Goal: Information Seeking & Learning: Learn about a topic

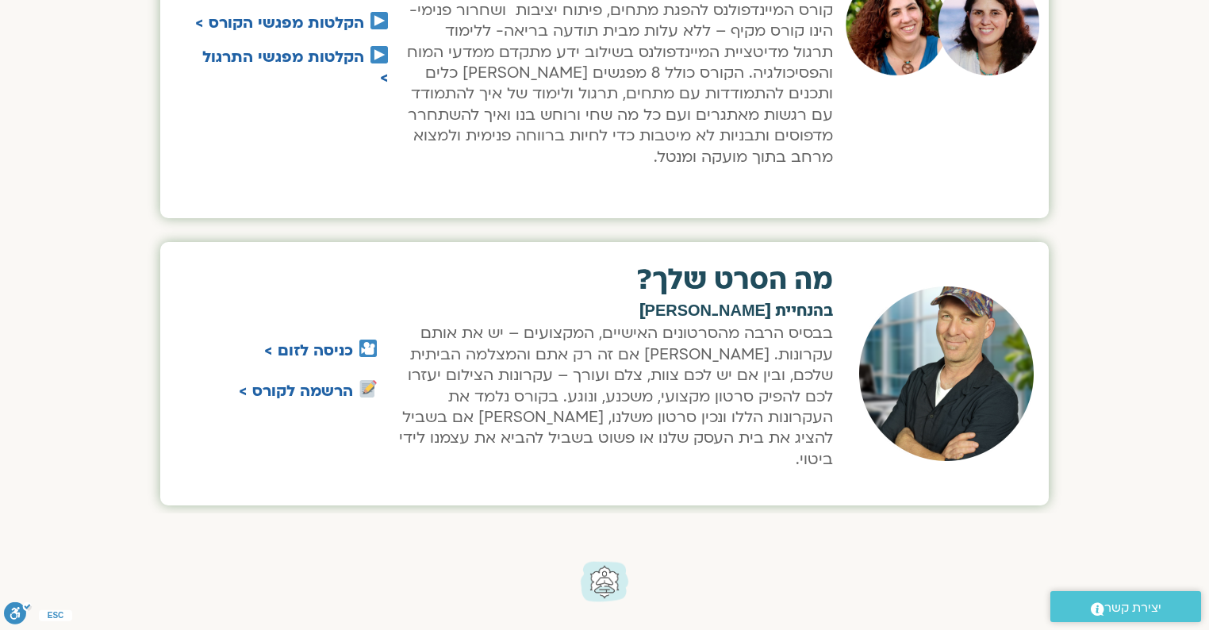
scroll to position [876, 0]
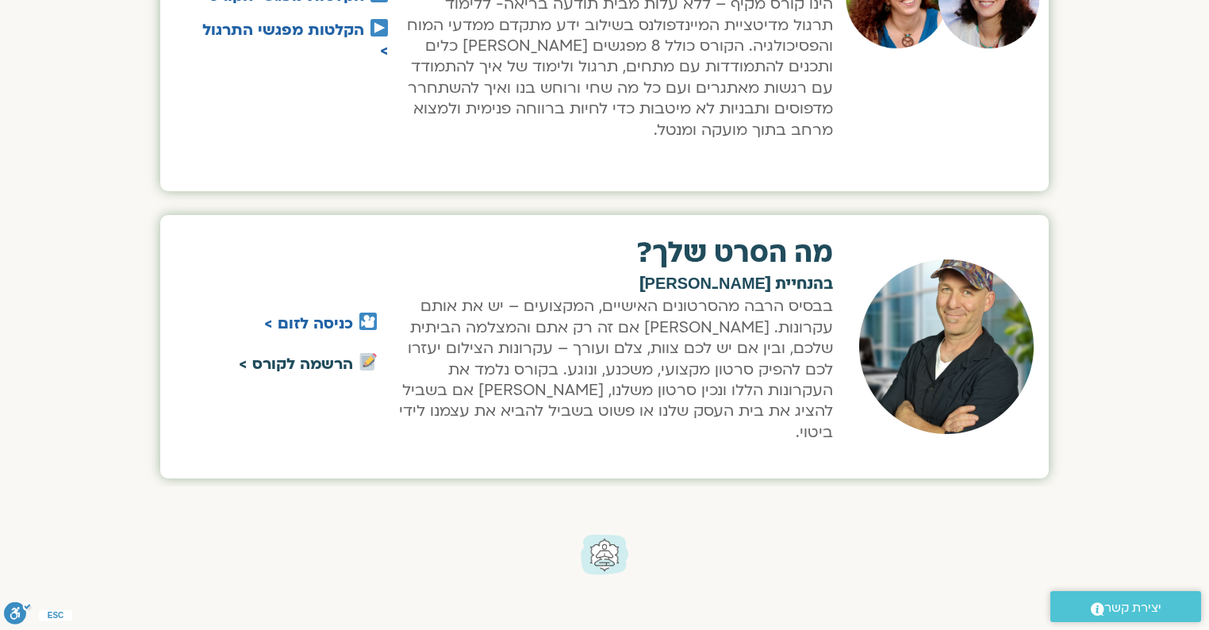
click at [327, 354] on link "הרשמה לקורס >" at bounding box center [296, 364] width 114 height 21
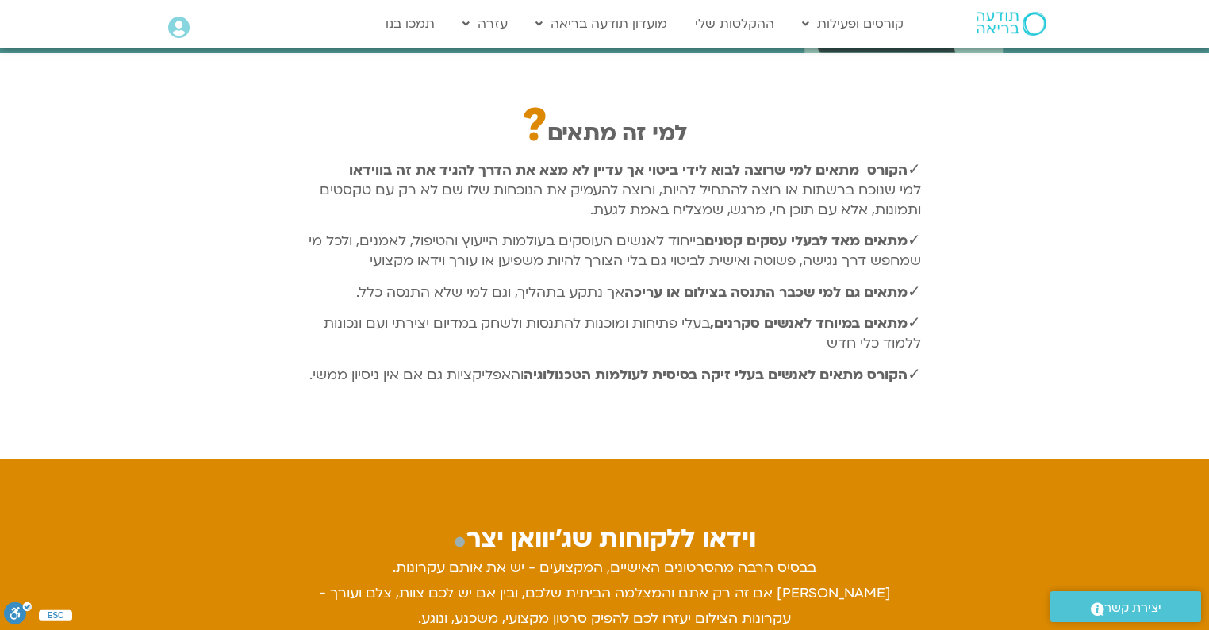
scroll to position [1223, 0]
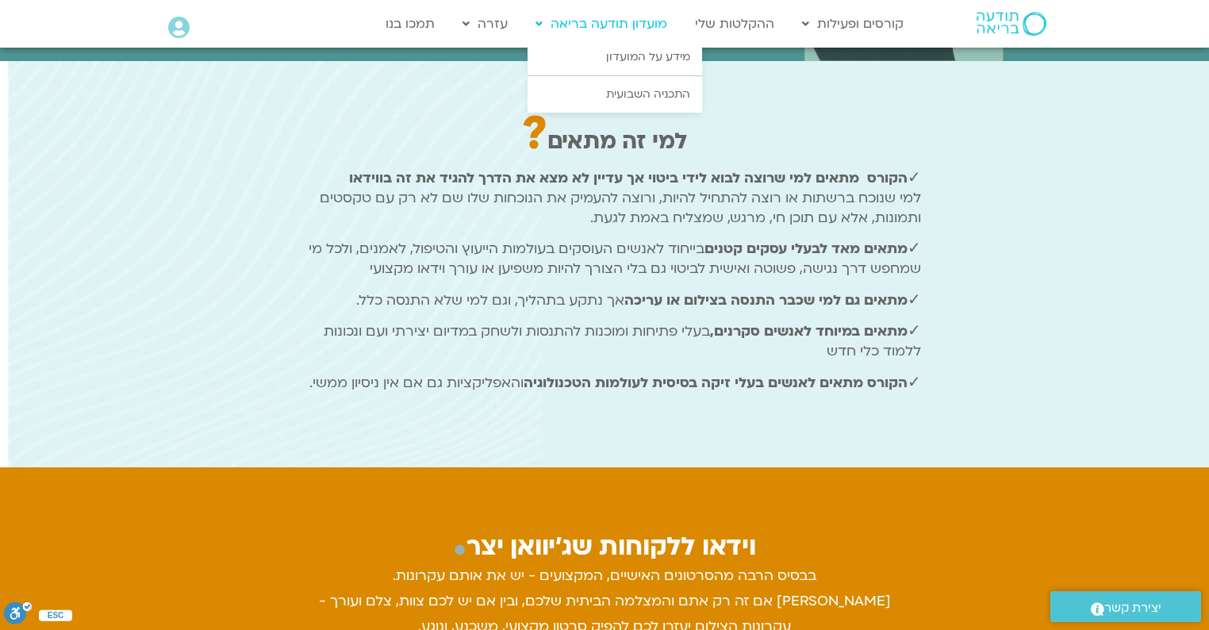
click at [577, 25] on link "מועדון תודעה בריאה" at bounding box center [602, 24] width 148 height 30
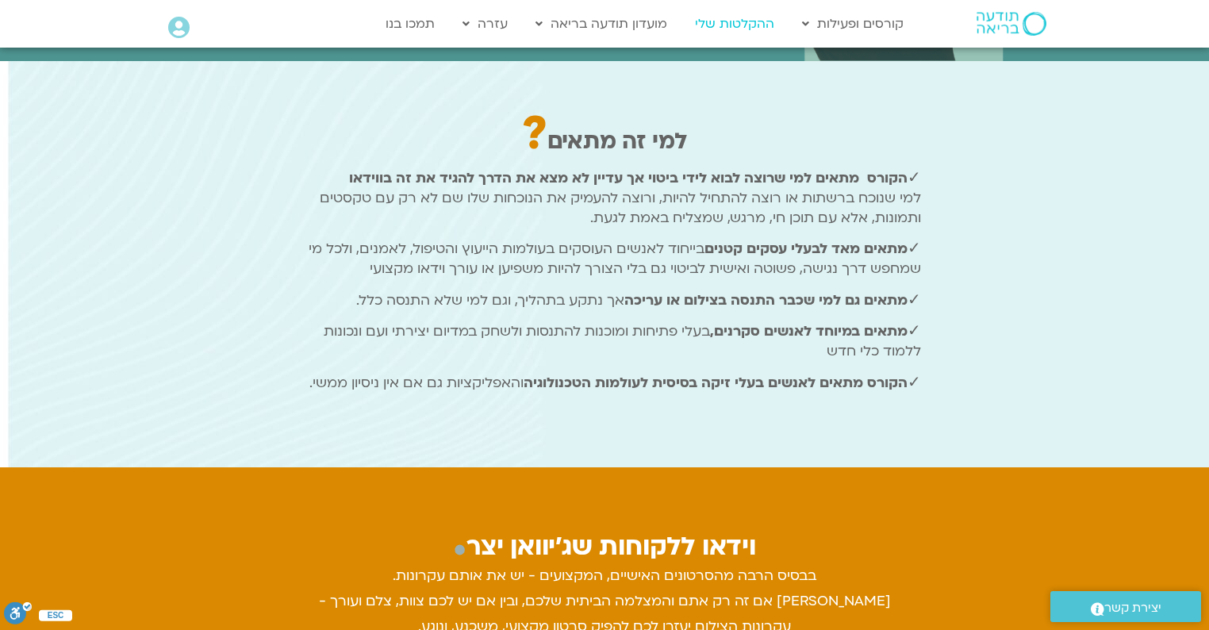
click at [729, 17] on link "ההקלטות שלי" at bounding box center [734, 24] width 95 height 30
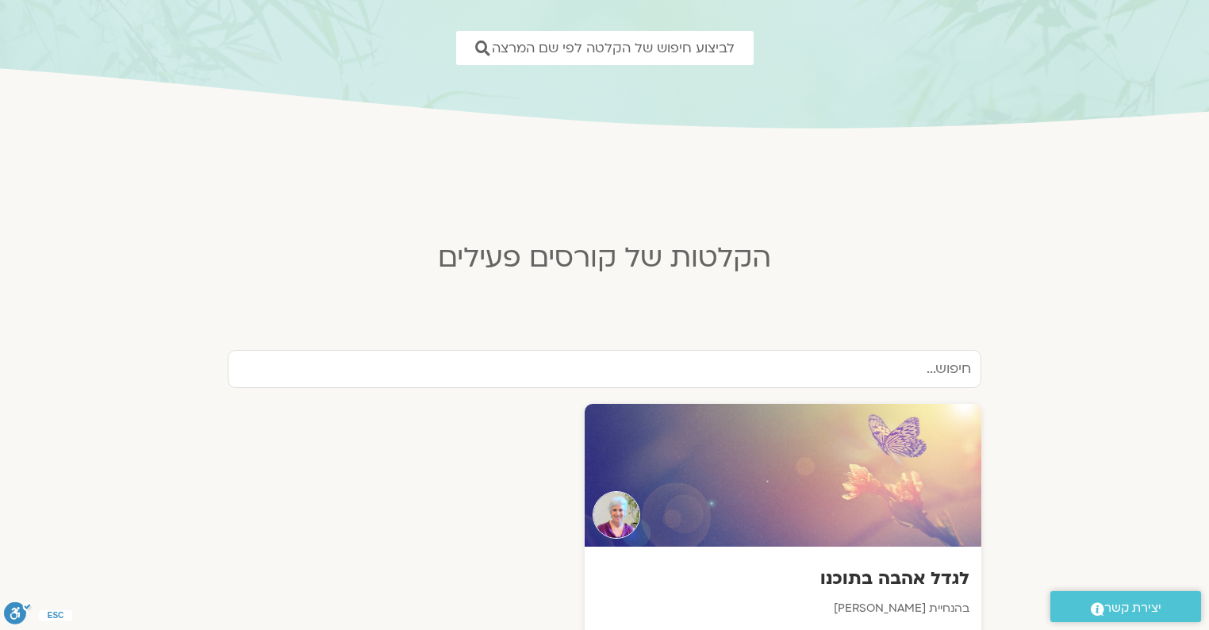
scroll to position [254, 0]
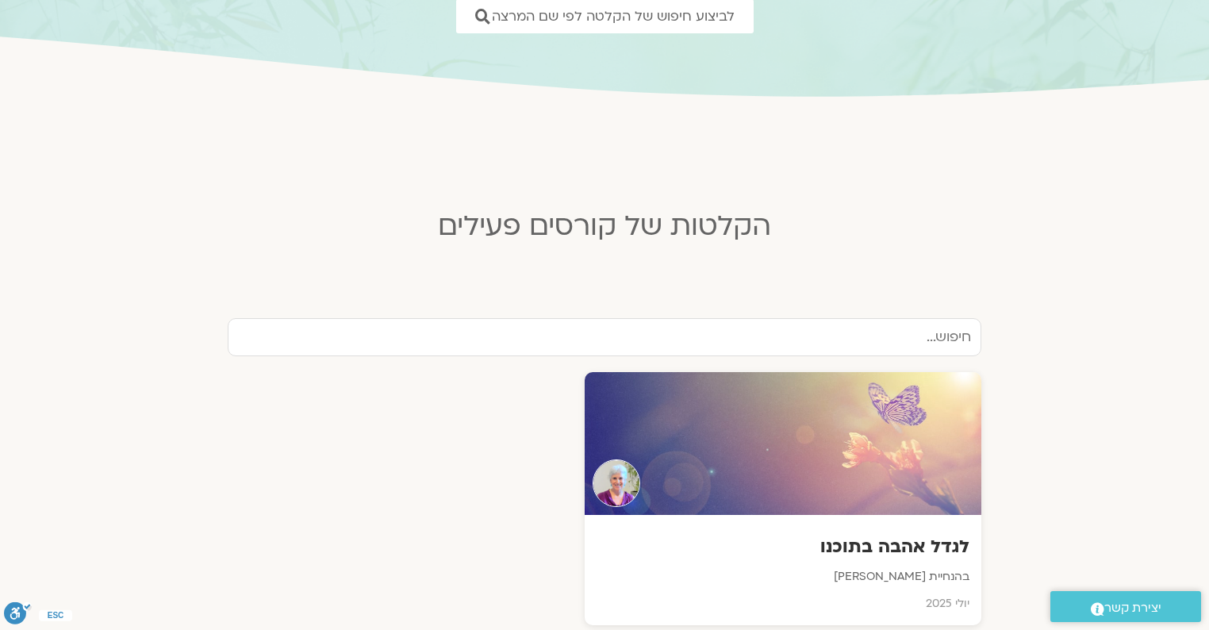
click at [895, 333] on input "text" at bounding box center [605, 337] width 754 height 38
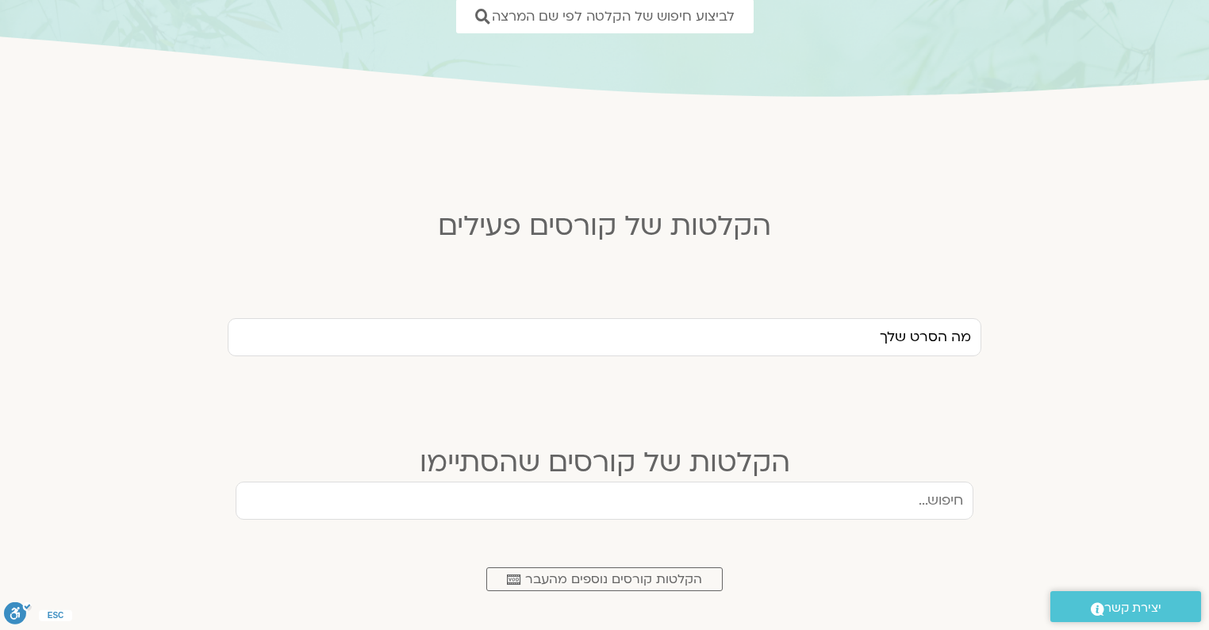
type input "מה הסרט שלך"
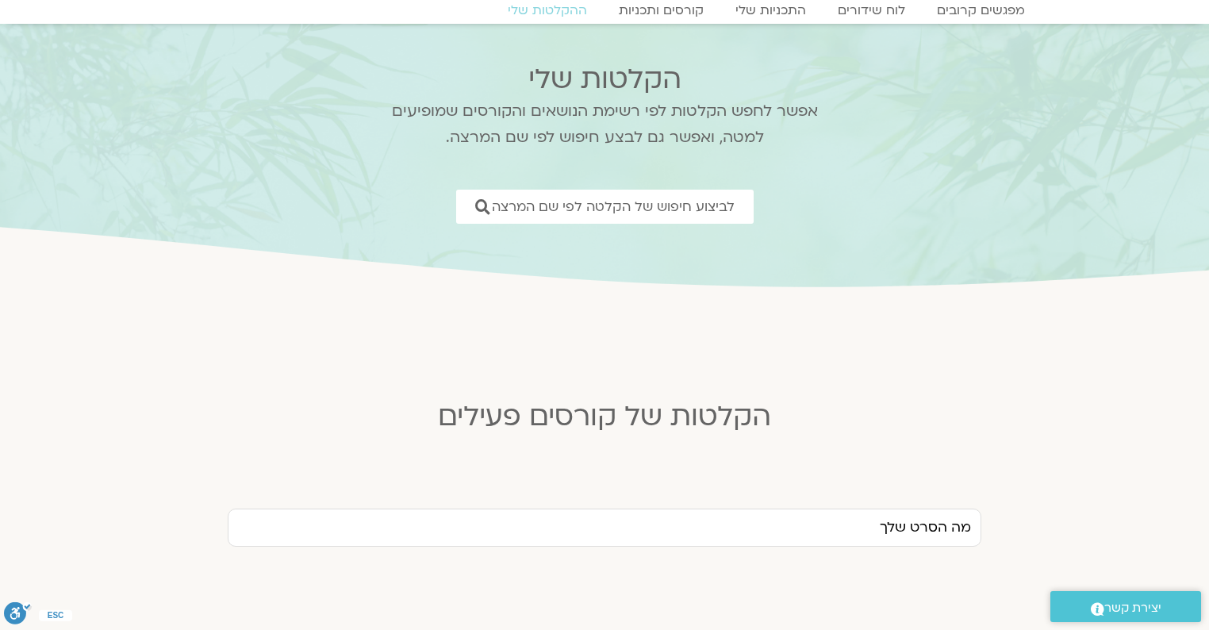
scroll to position [0, 0]
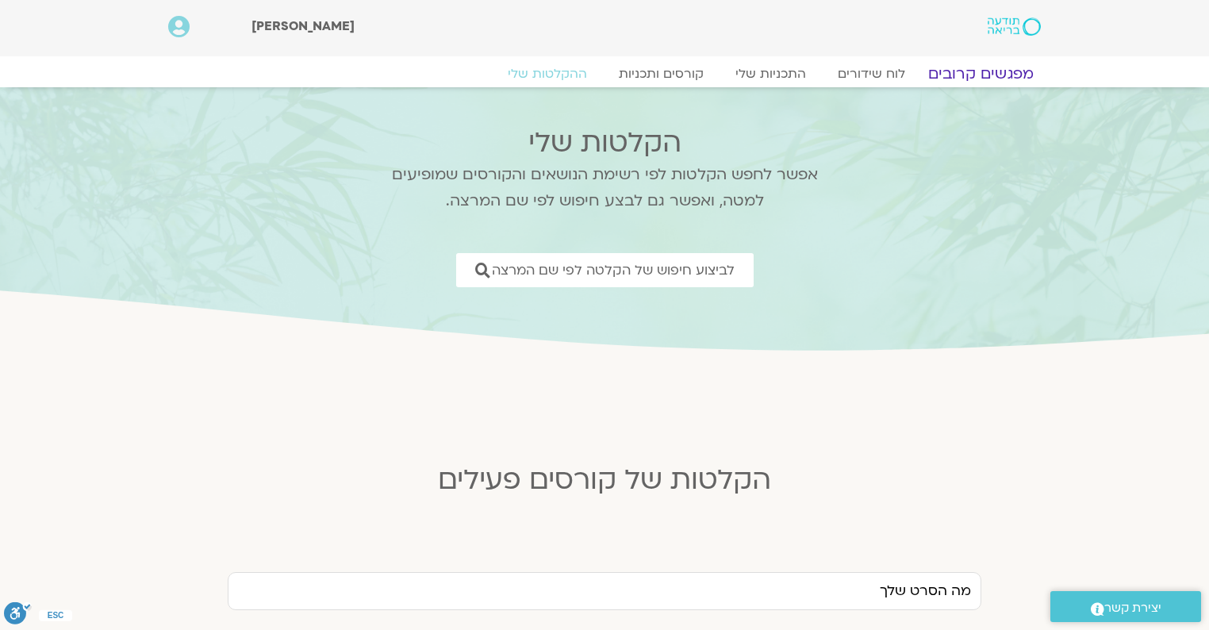
click at [984, 73] on link "מפגשים קרובים" at bounding box center [981, 73] width 144 height 19
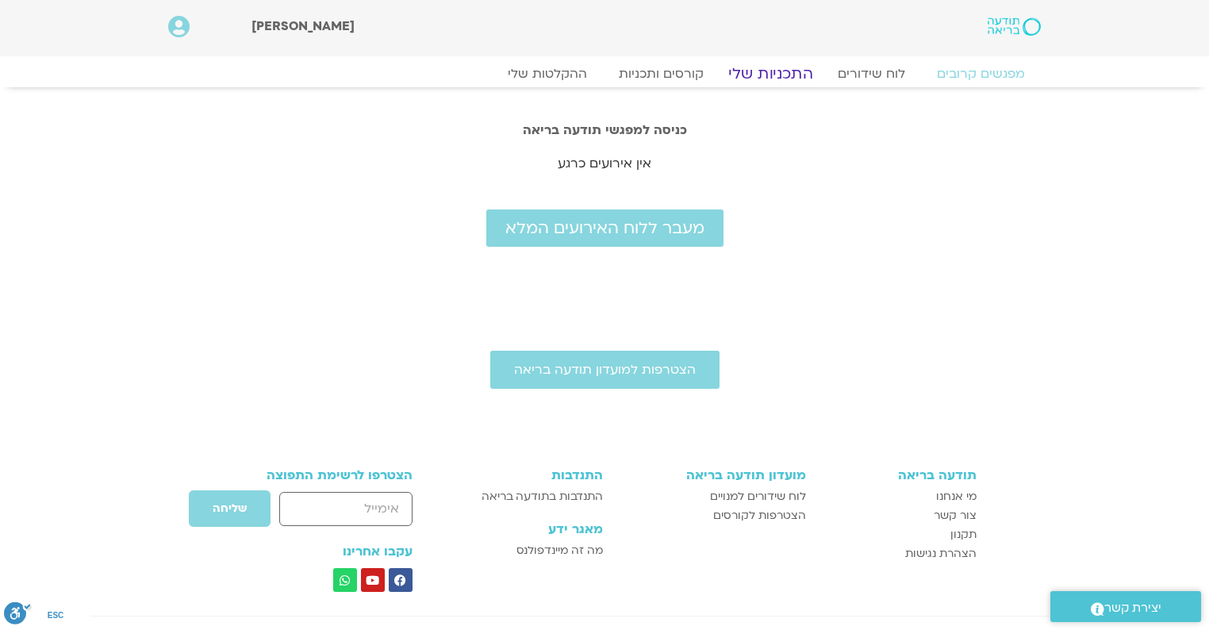
click at [800, 71] on link "התכניות שלי" at bounding box center [770, 73] width 123 height 19
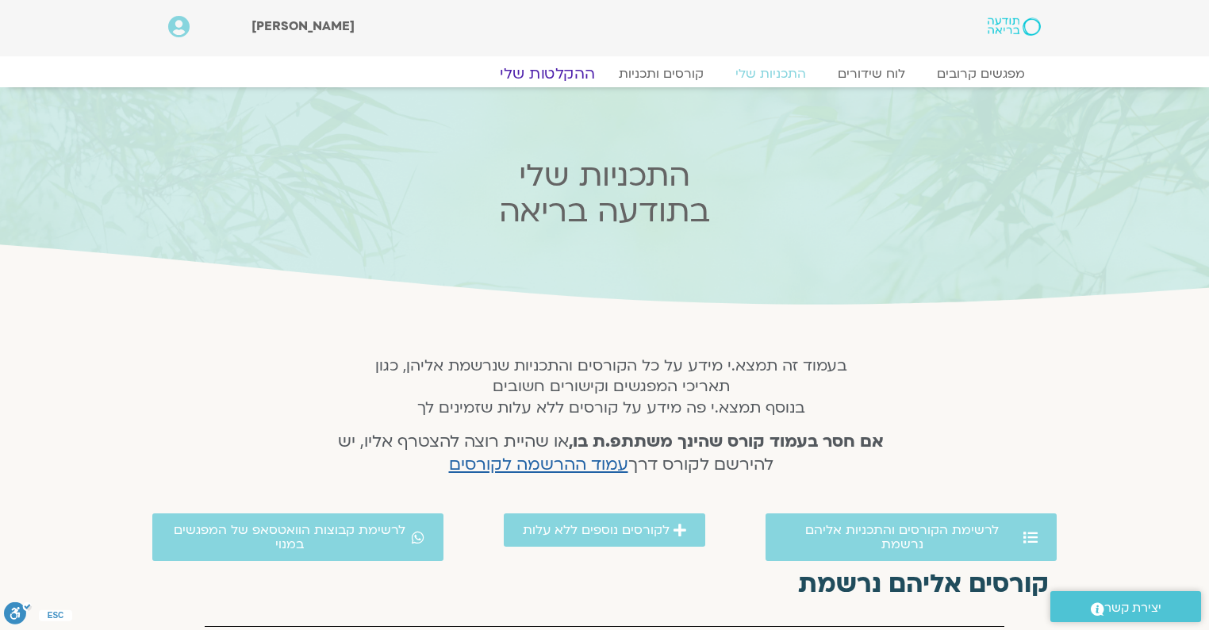
click at [542, 68] on link "ההקלטות שלי" at bounding box center [547, 73] width 133 height 19
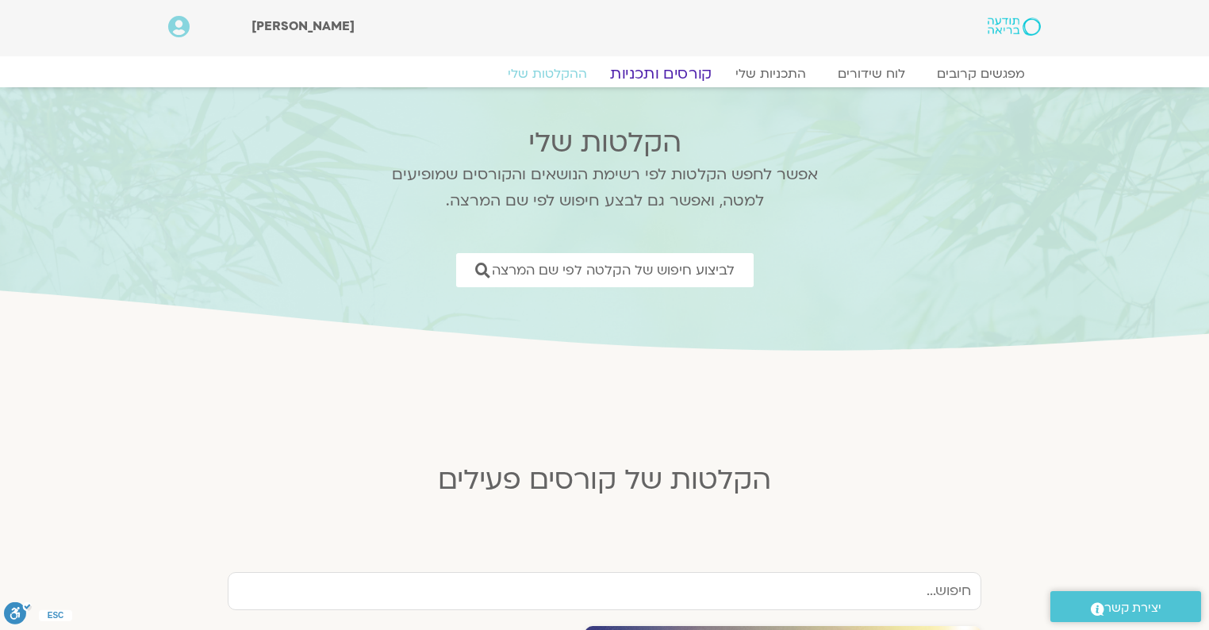
click at [679, 76] on link "קורסים ותכניות" at bounding box center [661, 73] width 140 height 19
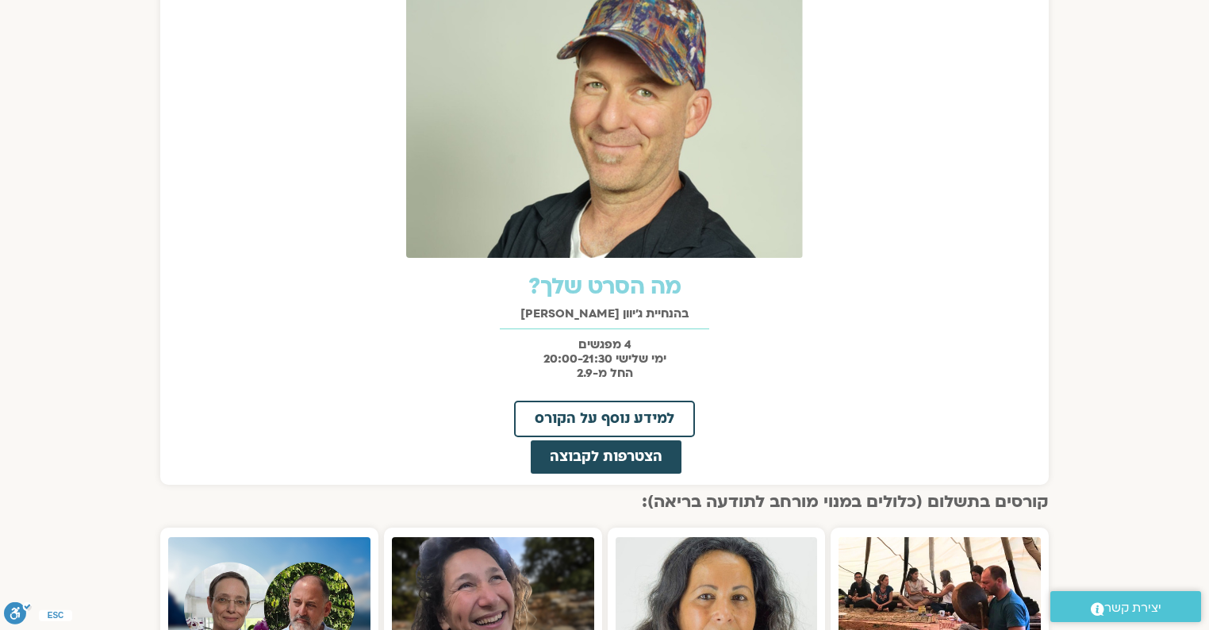
scroll to position [762, 0]
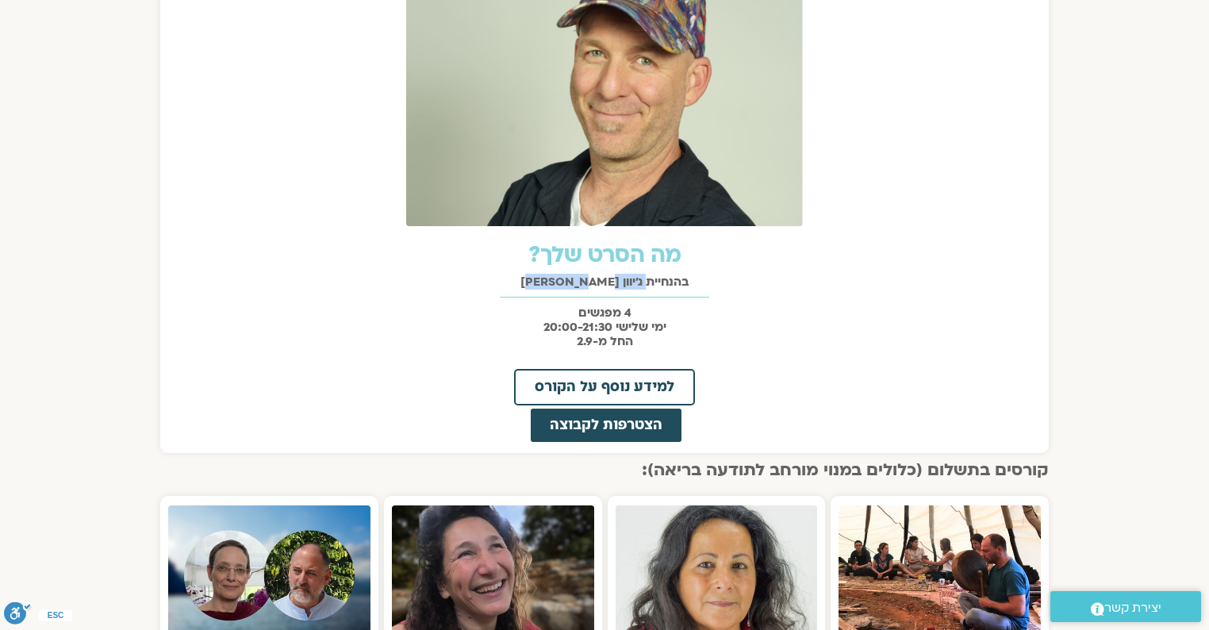
drag, startPoint x: 541, startPoint y: 278, endPoint x: 625, endPoint y: 275, distance: 84.1
click at [625, 275] on h2 "בהנחיית ג'יוון ארי בוסתן" at bounding box center [604, 281] width 873 height 13
copy h2 "ג'יוון ארי בוסתן"
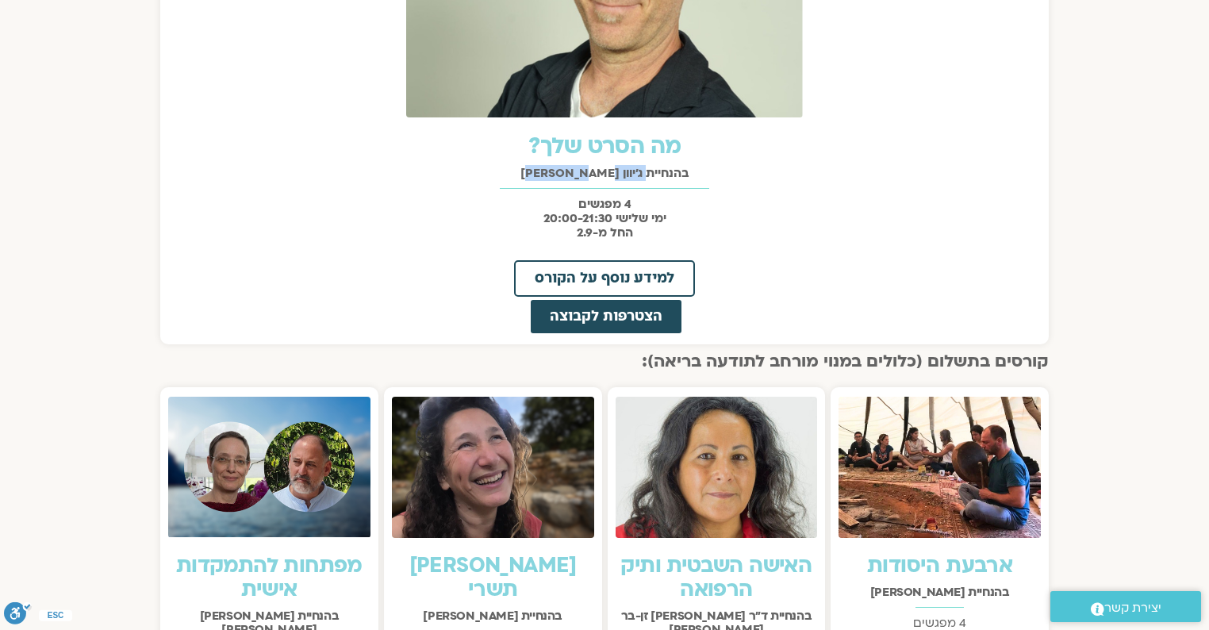
scroll to position [888, 0]
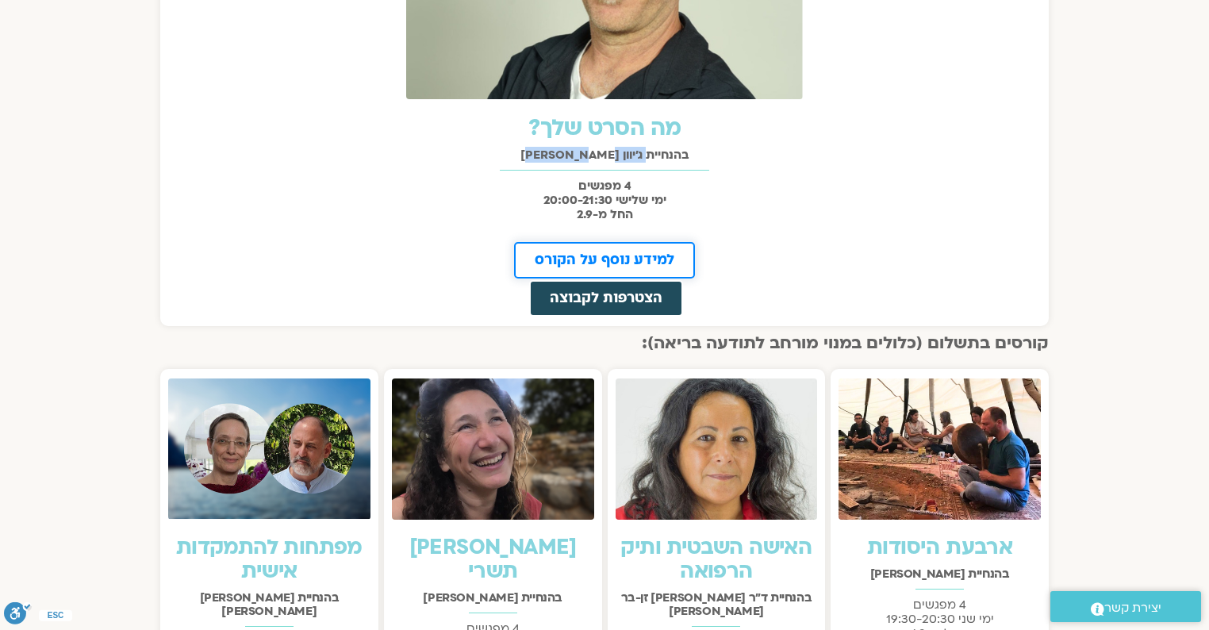
click at [671, 262] on span "למידע נוסף על הקורס" at bounding box center [605, 260] width 140 height 14
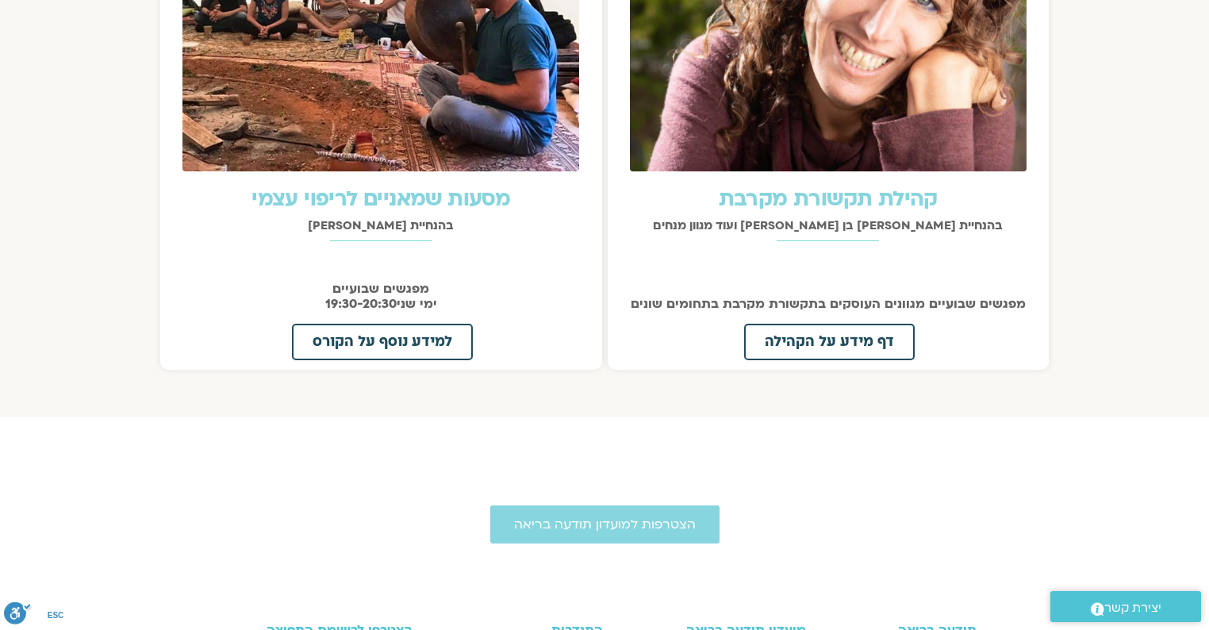
scroll to position [1840, 0]
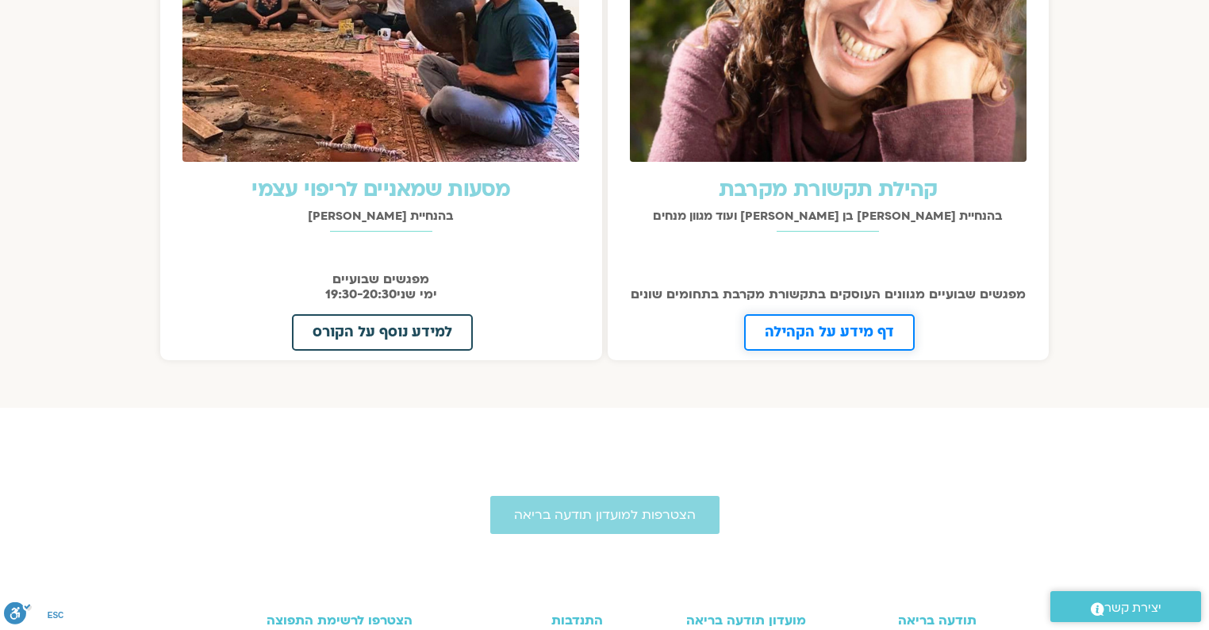
click at [866, 325] on span "דף מידע על הקהילה" at bounding box center [829, 332] width 129 height 14
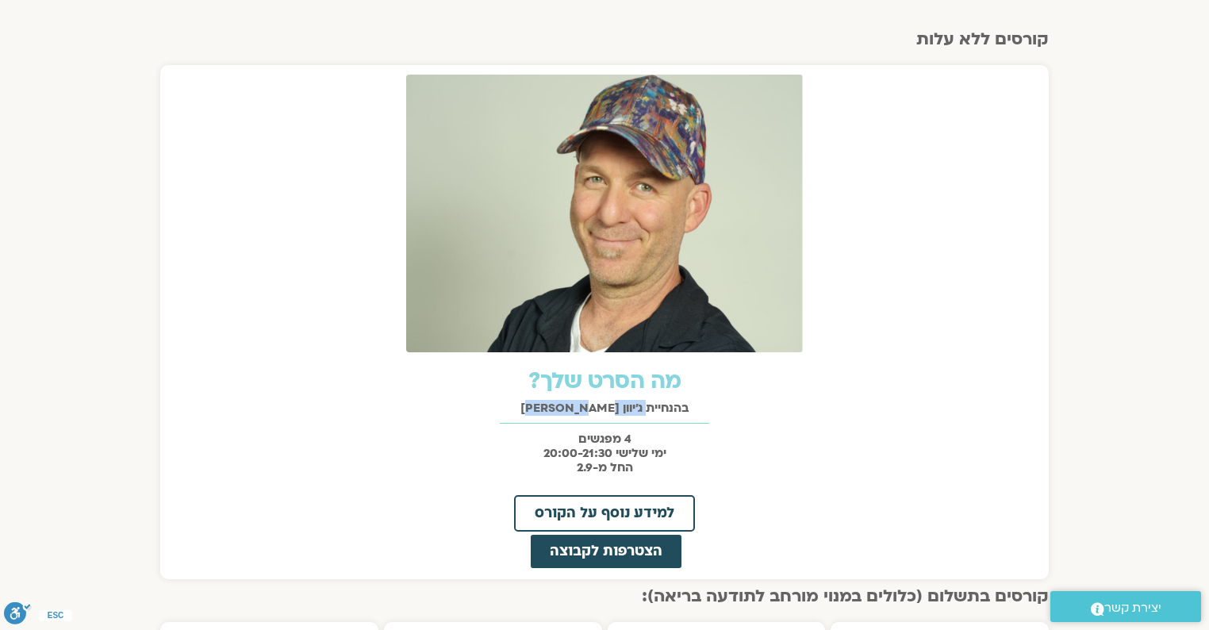
scroll to position [571, 0]
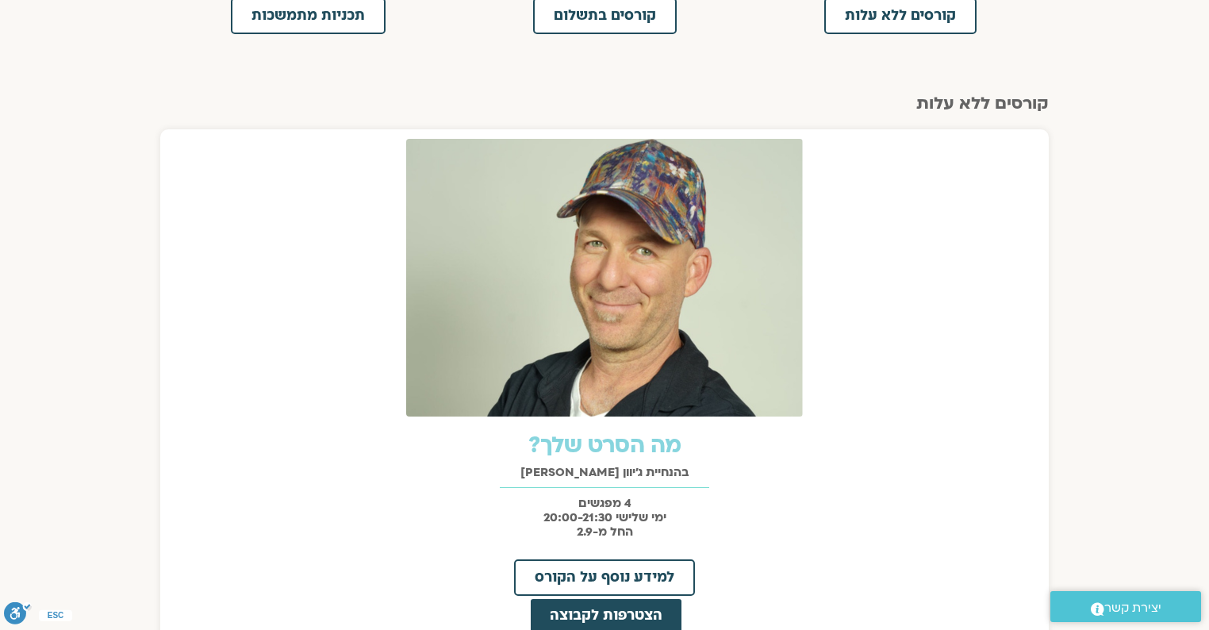
click at [620, 505] on strong "4 מפגשים" at bounding box center [604, 503] width 53 height 16
drag, startPoint x: 620, startPoint y: 469, endPoint x: 541, endPoint y: 463, distance: 79.5
click at [541, 466] on h2 "בהנחיית ג'יוון ארי בוסתן" at bounding box center [604, 472] width 873 height 13
copy h2 "ג'יוון ארי בוסתן"
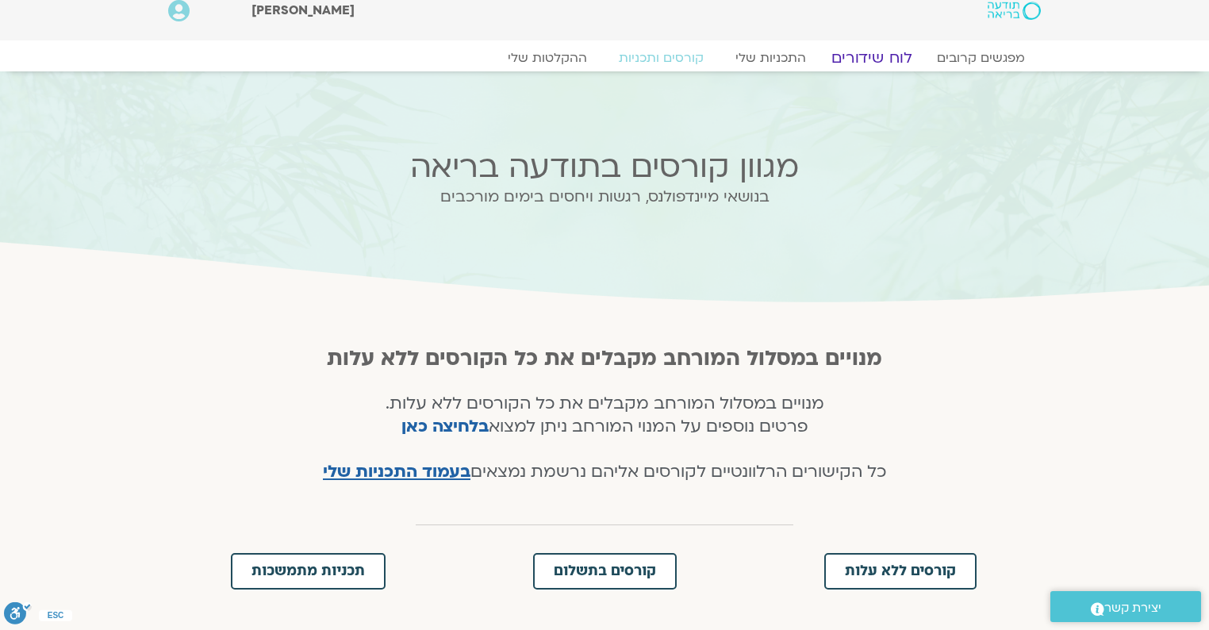
scroll to position [0, 0]
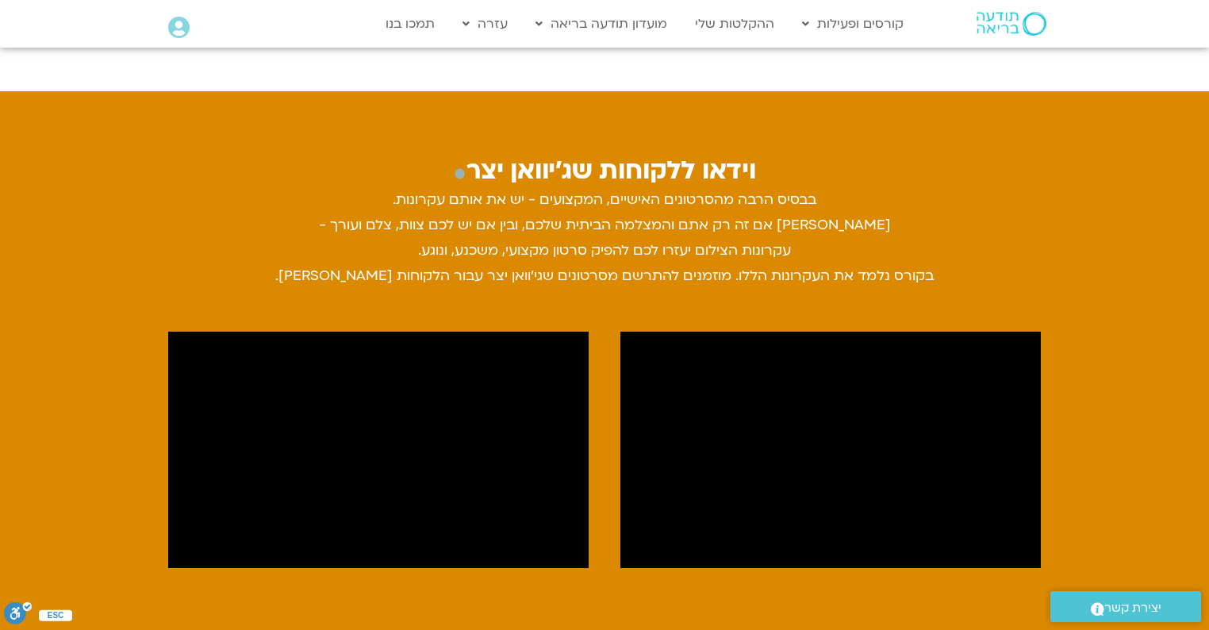
scroll to position [1650, 0]
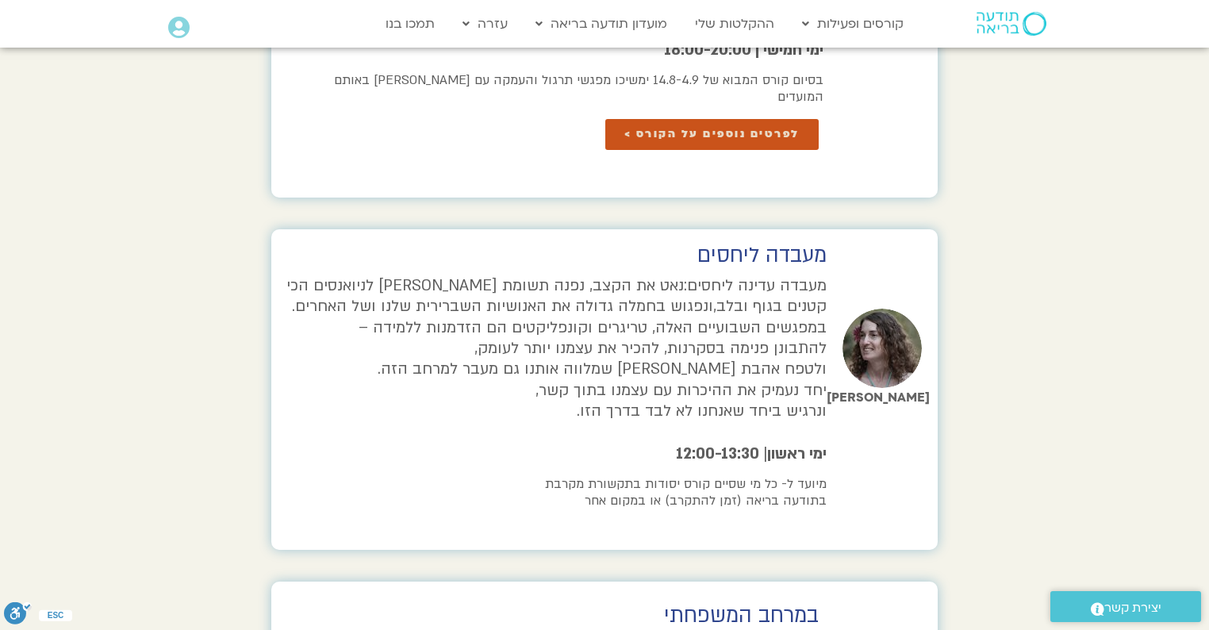
scroll to position [2856, 0]
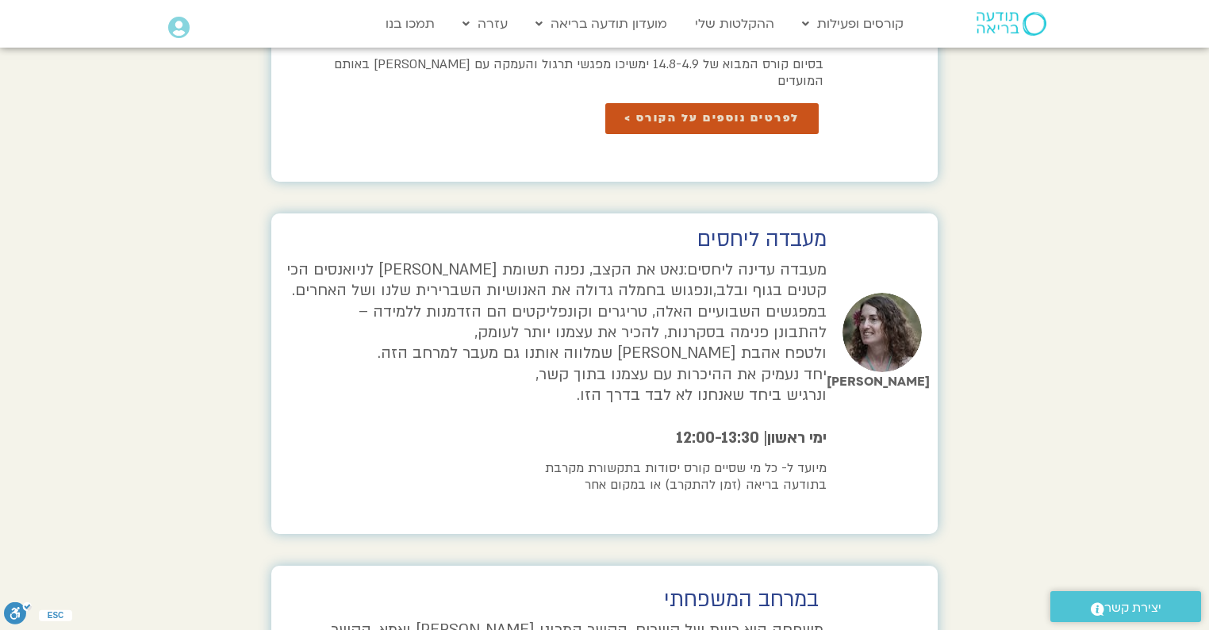
click at [720, 460] on h6 "מיועד ל- כל מי שסיים קורס יסודות בתקשורת מקרבת בתודעה בריאה (זמן להתקרב) או במק…" at bounding box center [554, 477] width 543 height 34
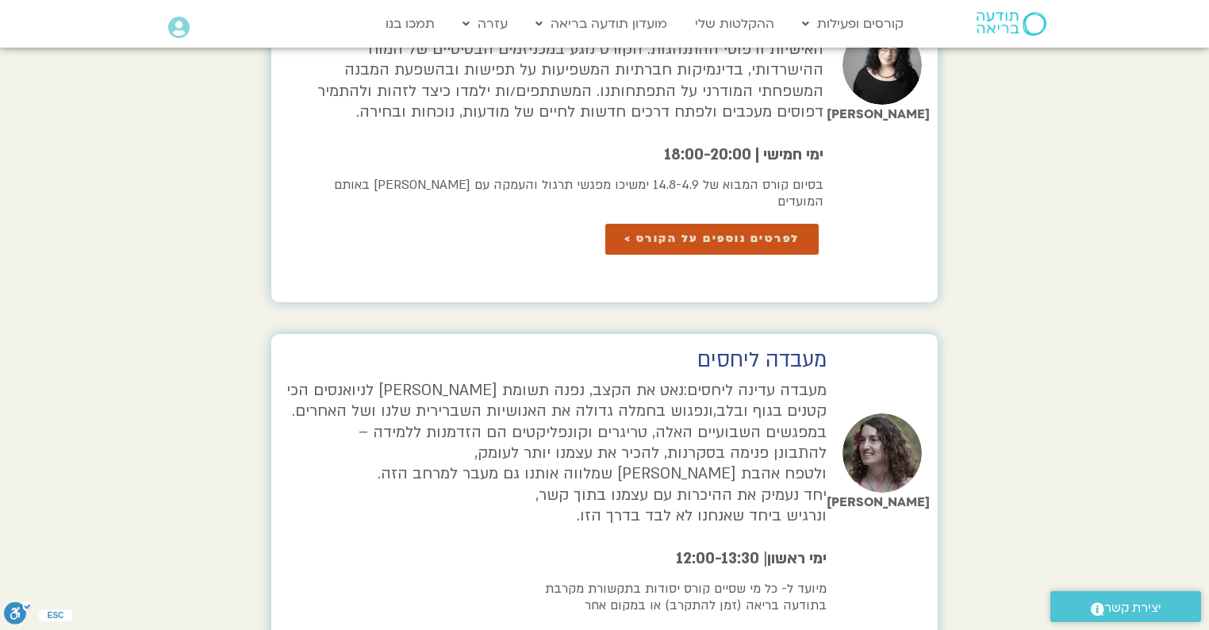
scroll to position [2729, 0]
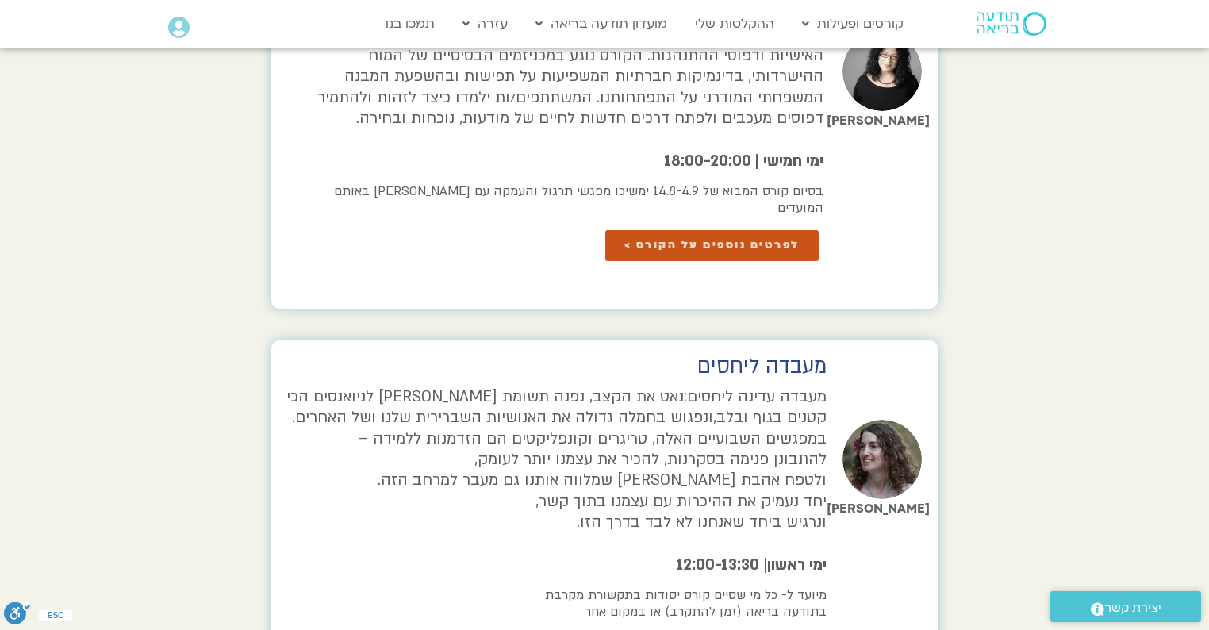
click at [882, 420] on img at bounding box center [881, 459] width 79 height 79
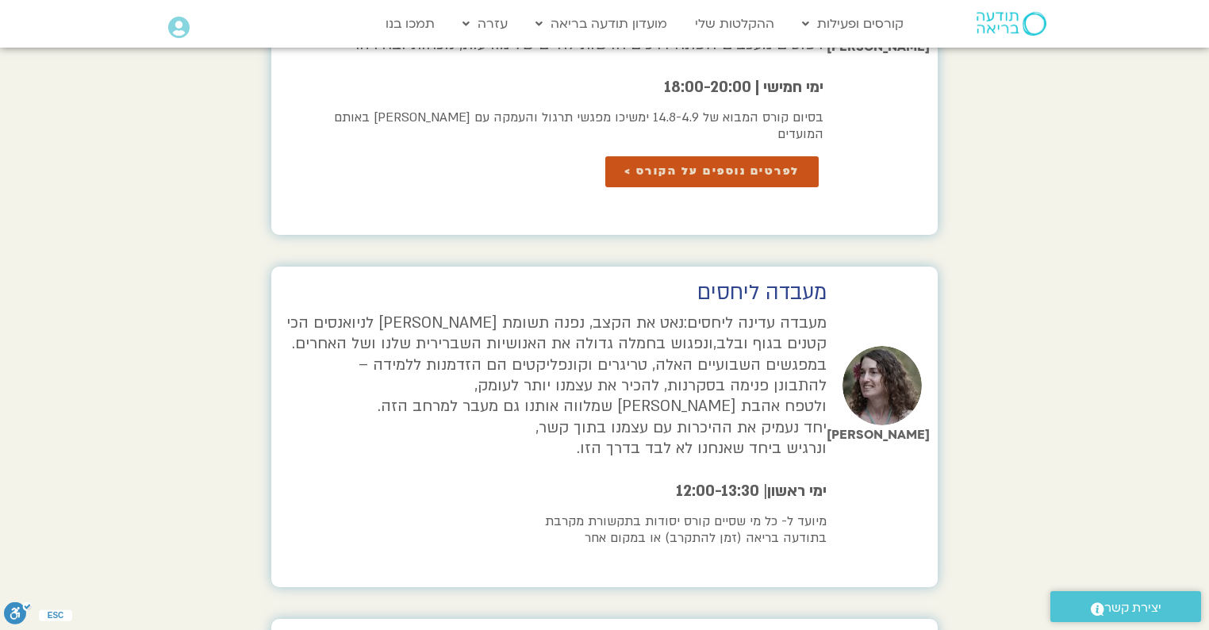
scroll to position [2792, 0]
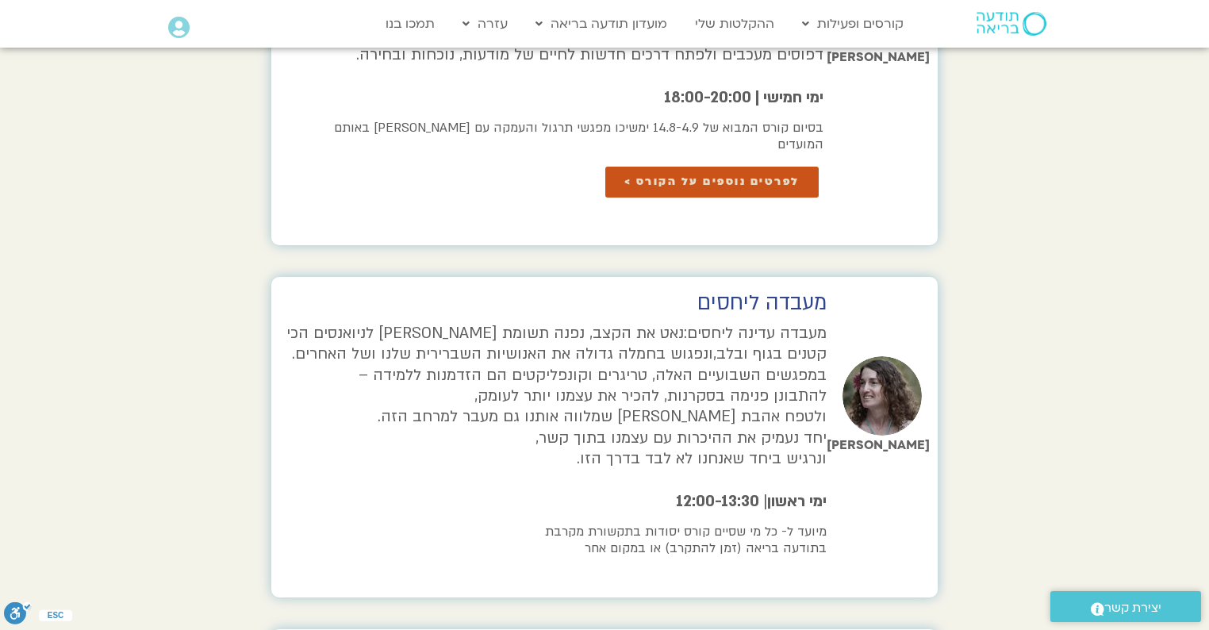
click at [885, 356] on img at bounding box center [881, 395] width 79 height 79
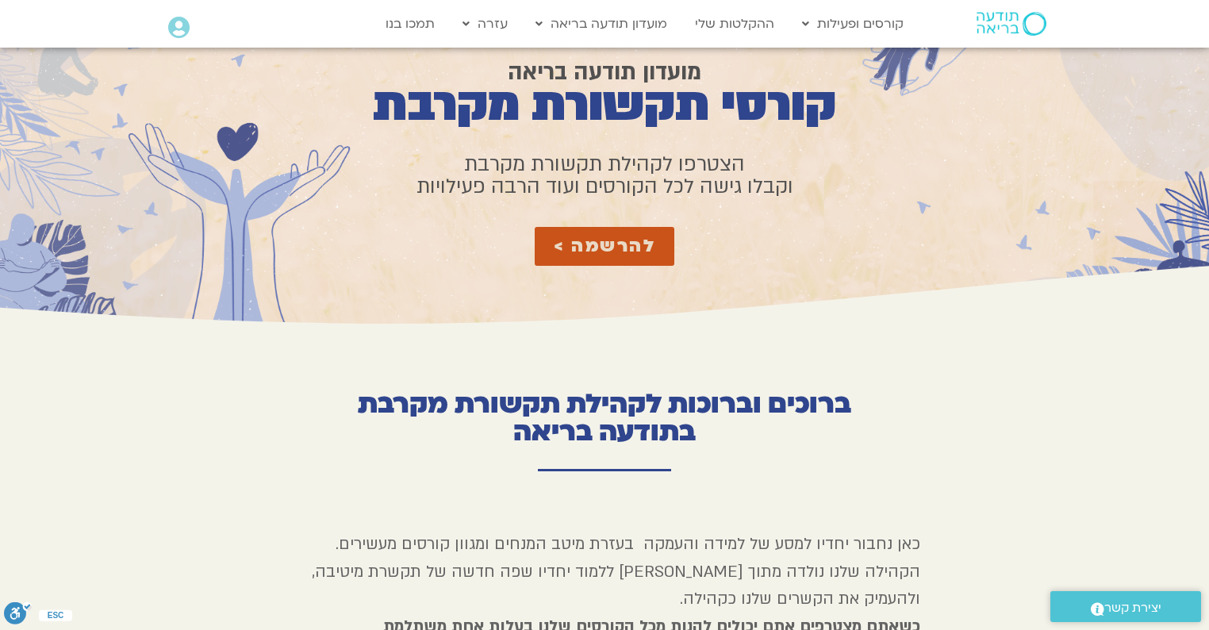
scroll to position [0, 0]
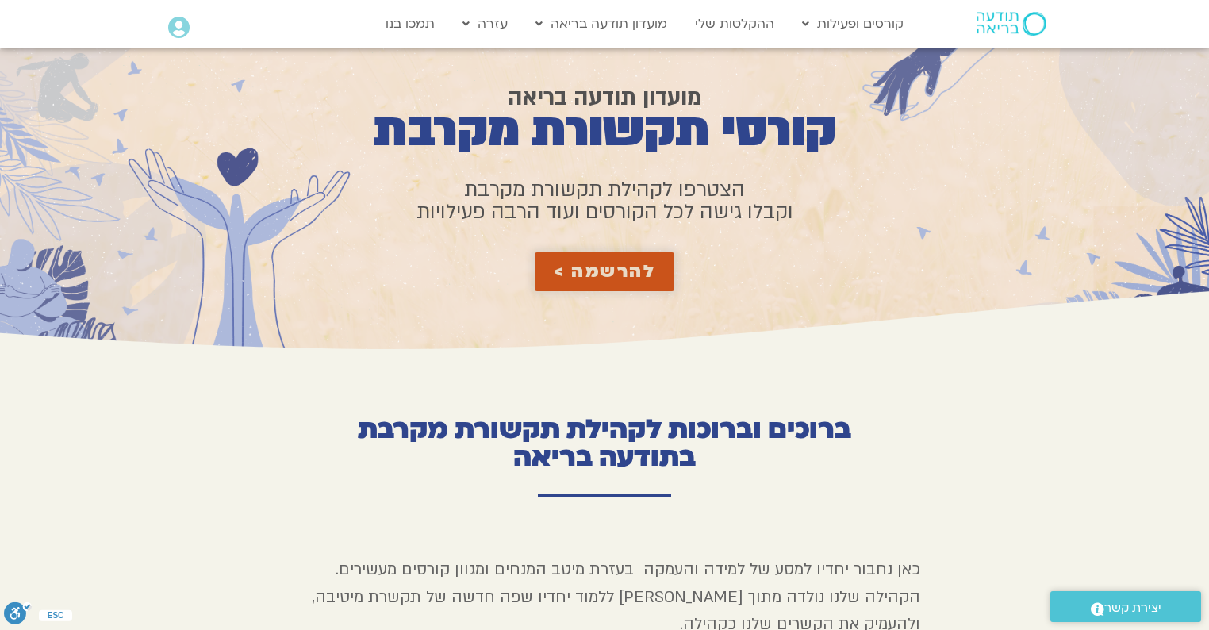
click at [652, 277] on span "להרשמה >" at bounding box center [605, 272] width 102 height 20
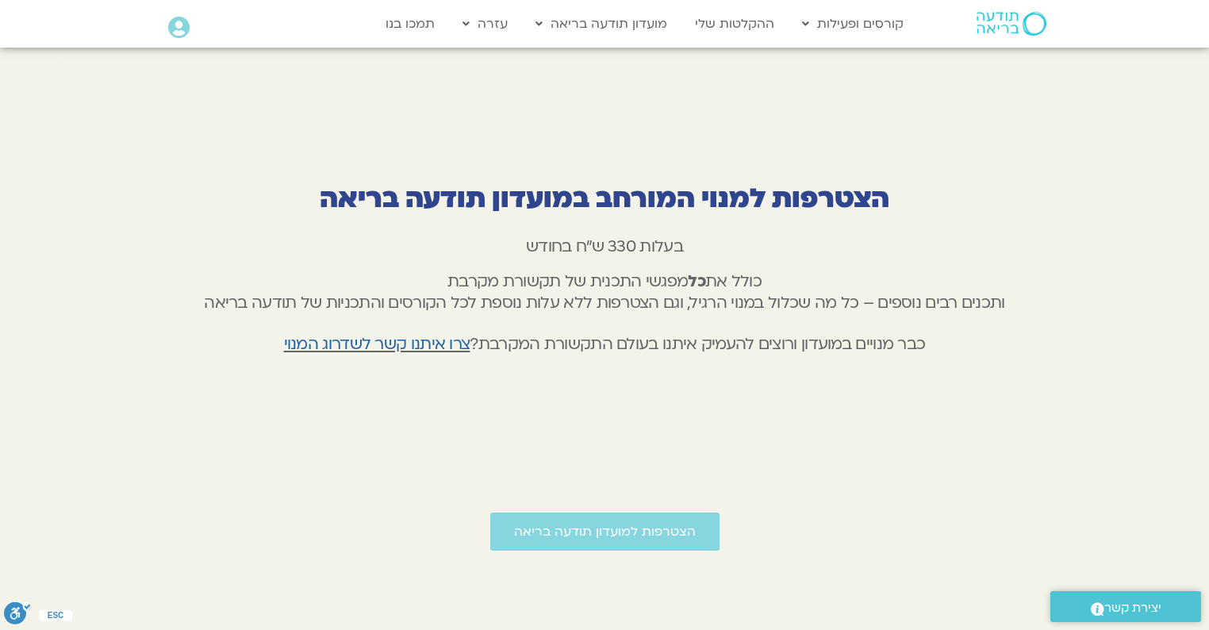
scroll to position [4027, 0]
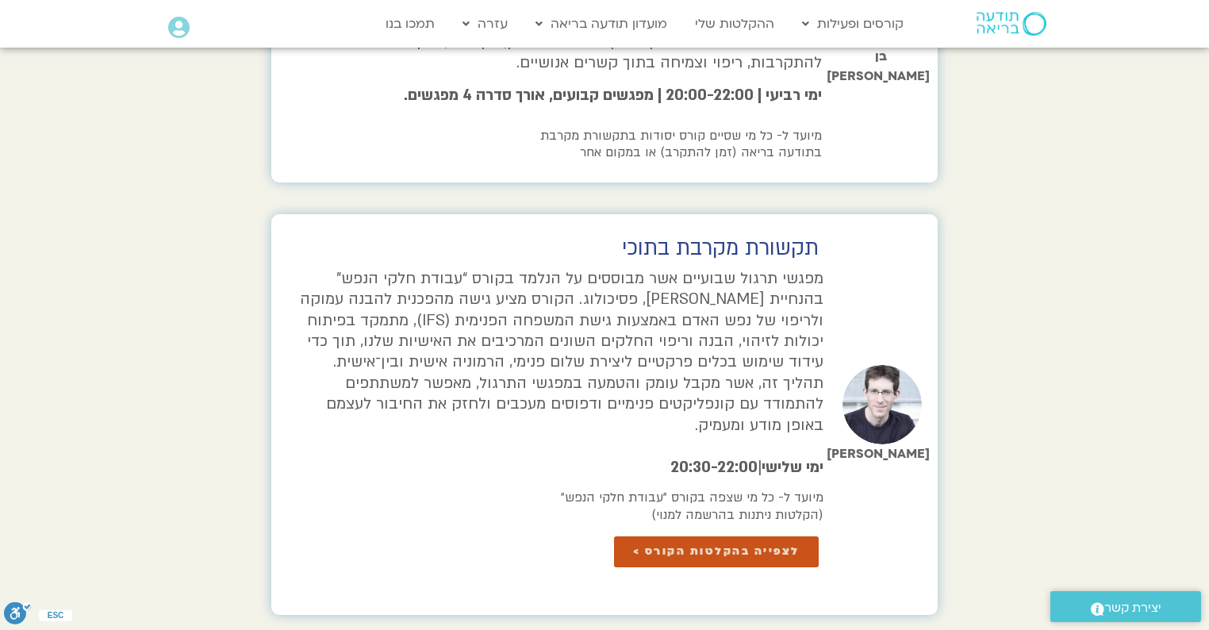
scroll to position [1904, 0]
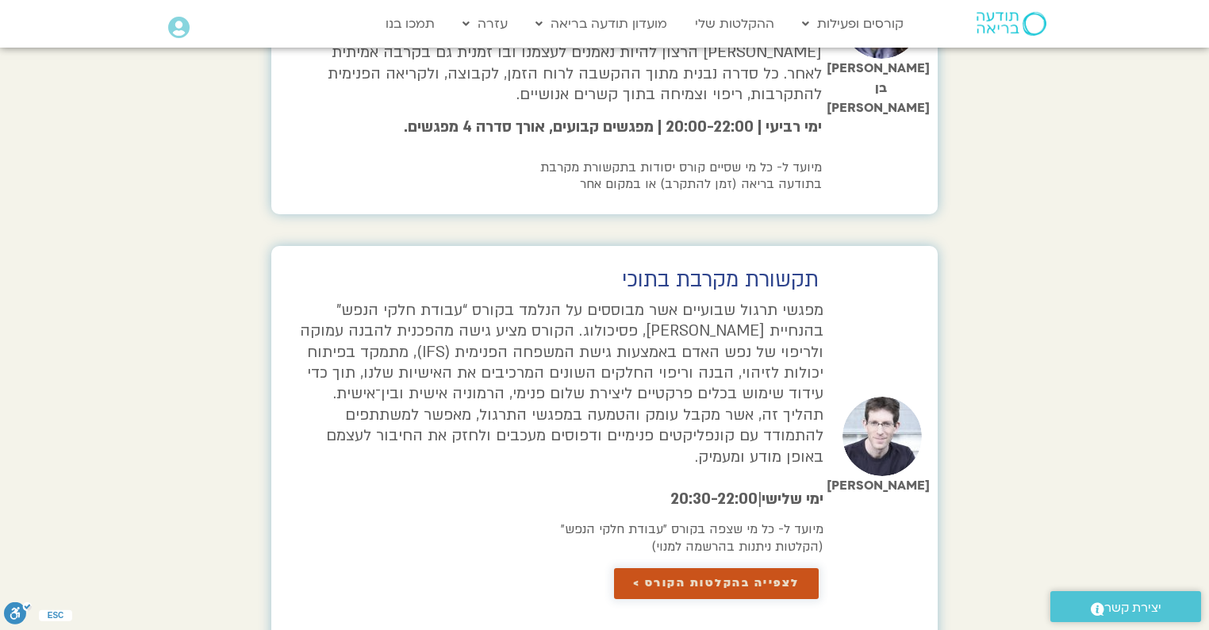
click at [742, 577] on span "לצפייה בהקלטות הקורס >" at bounding box center [716, 583] width 167 height 12
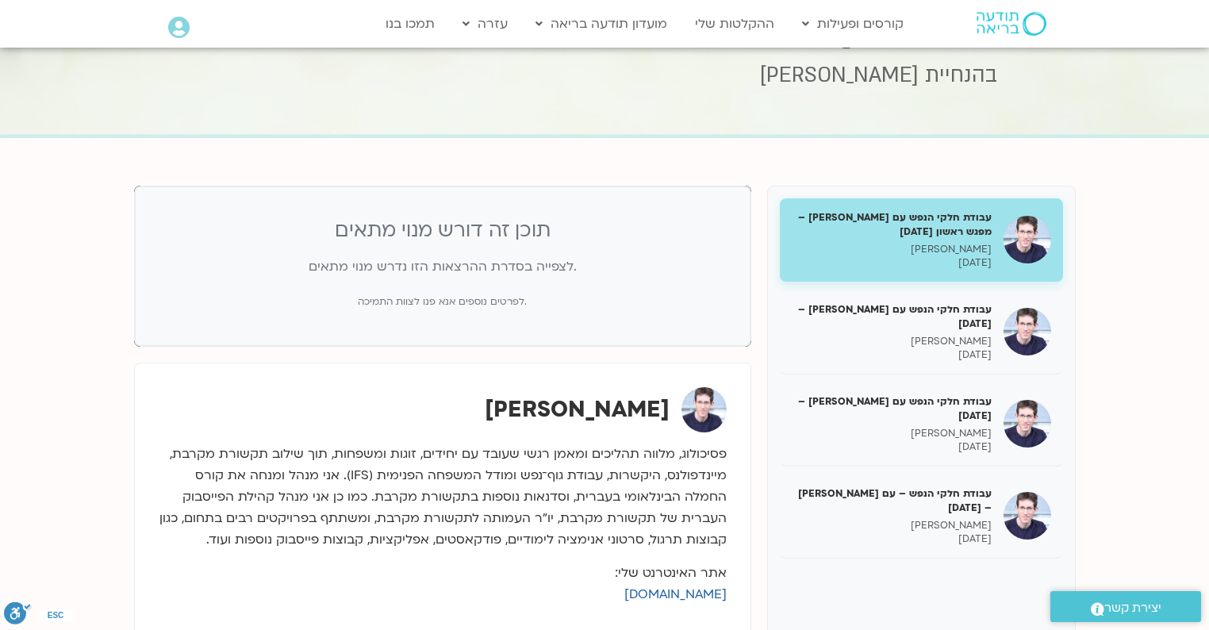
scroll to position [63, 0]
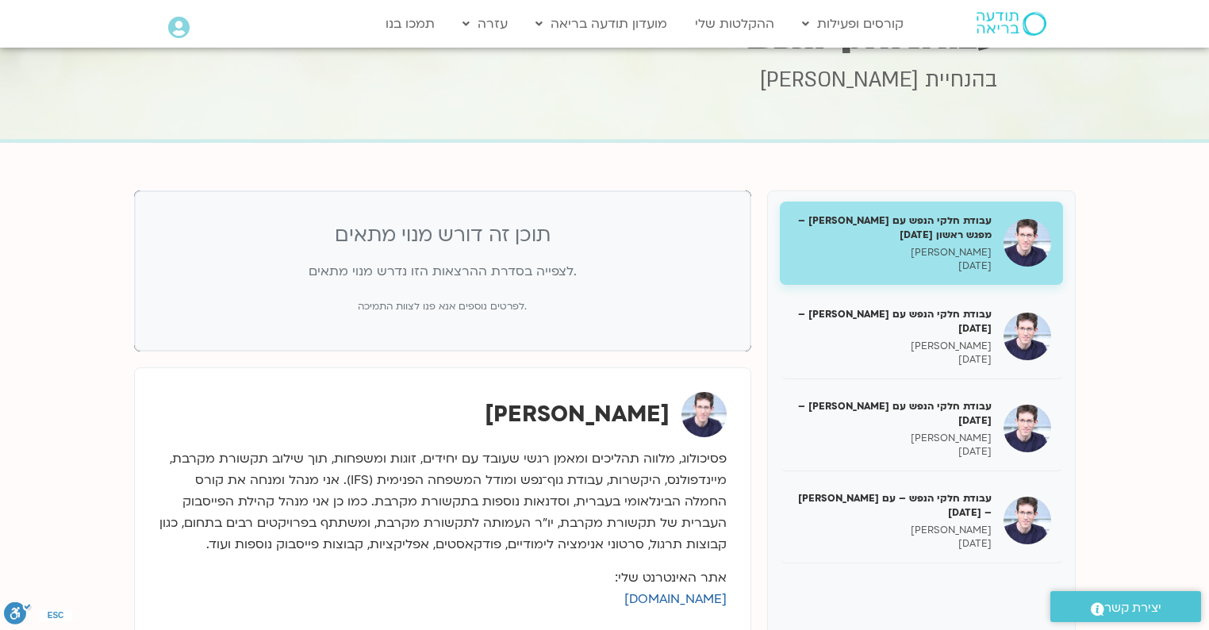
click at [930, 240] on h5 "עבודת חלקי הנפש עם ערן טייכר – מפגש ראשון 10/03/25" at bounding box center [892, 227] width 200 height 29
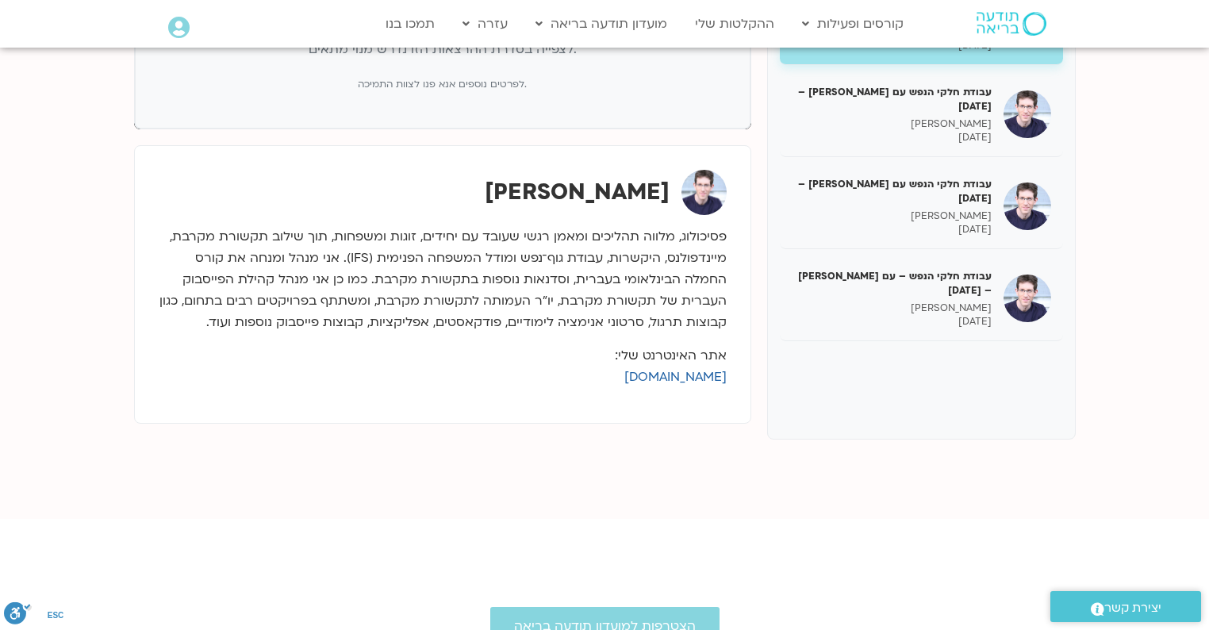
scroll to position [317, 0]
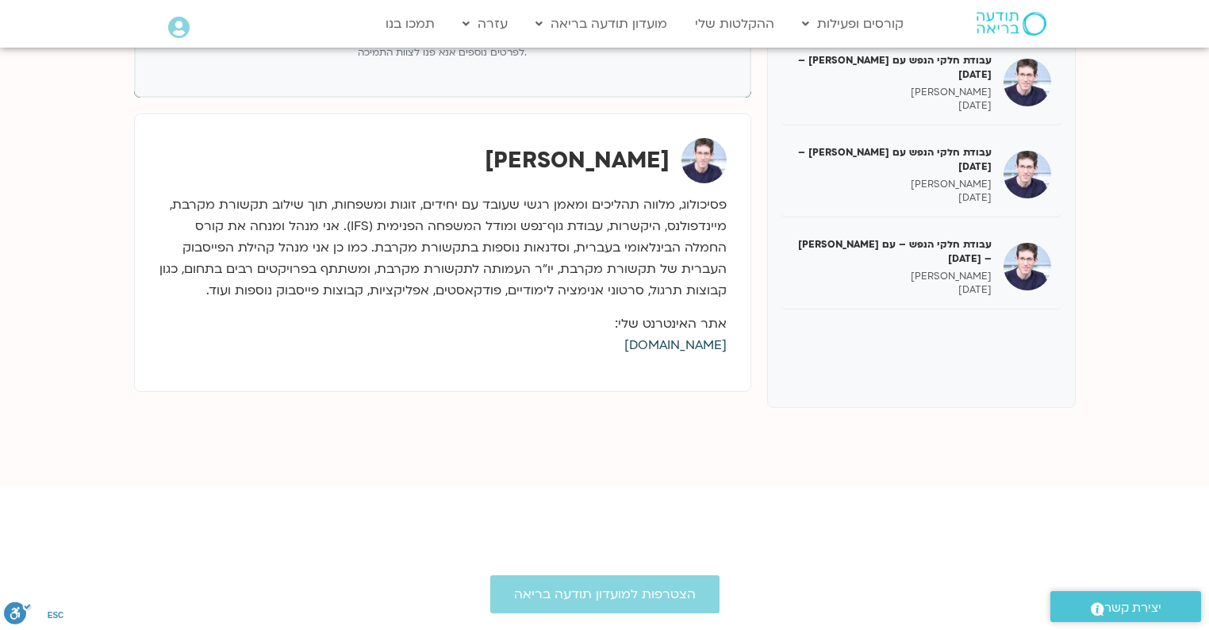
click at [687, 344] on link "eranteicher.info" at bounding box center [675, 344] width 102 height 17
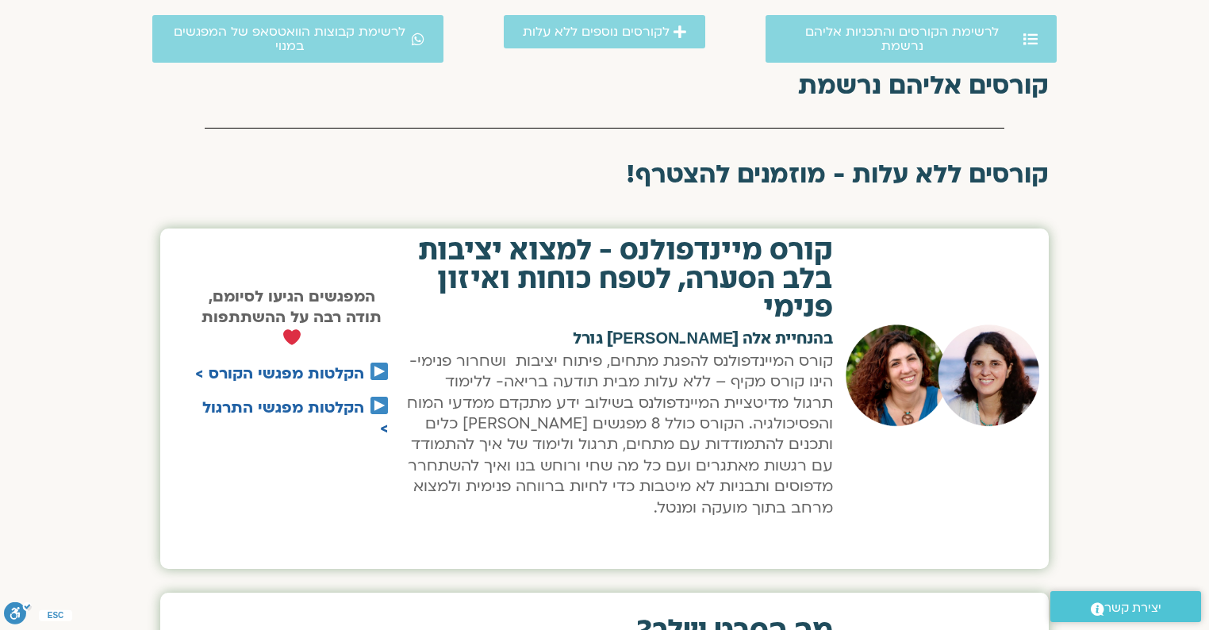
scroll to position [495, 0]
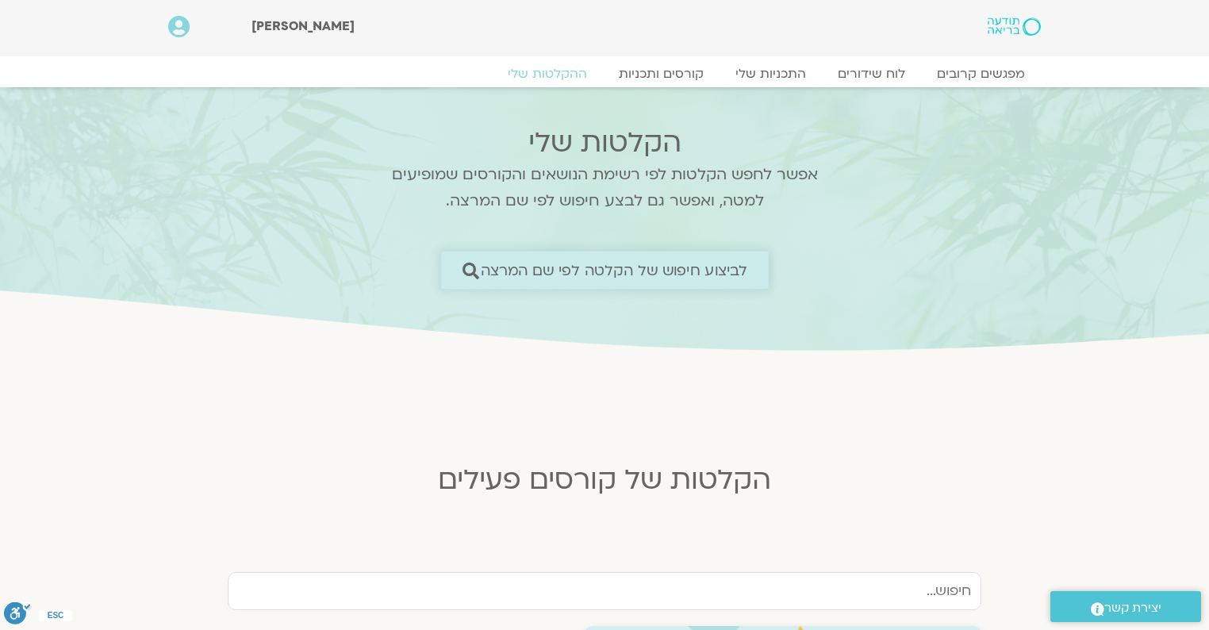
click at [711, 263] on span "לביצוע חיפוש של הקלטה לפי שם המרצה" at bounding box center [613, 270] width 267 height 17
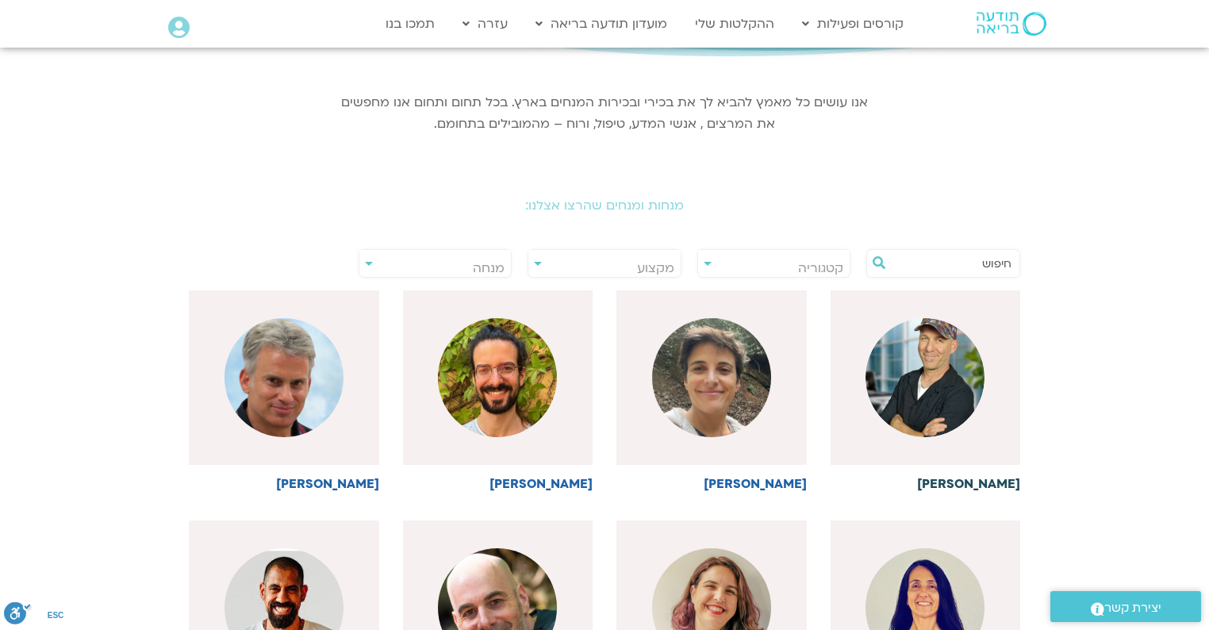
scroll to position [254, 0]
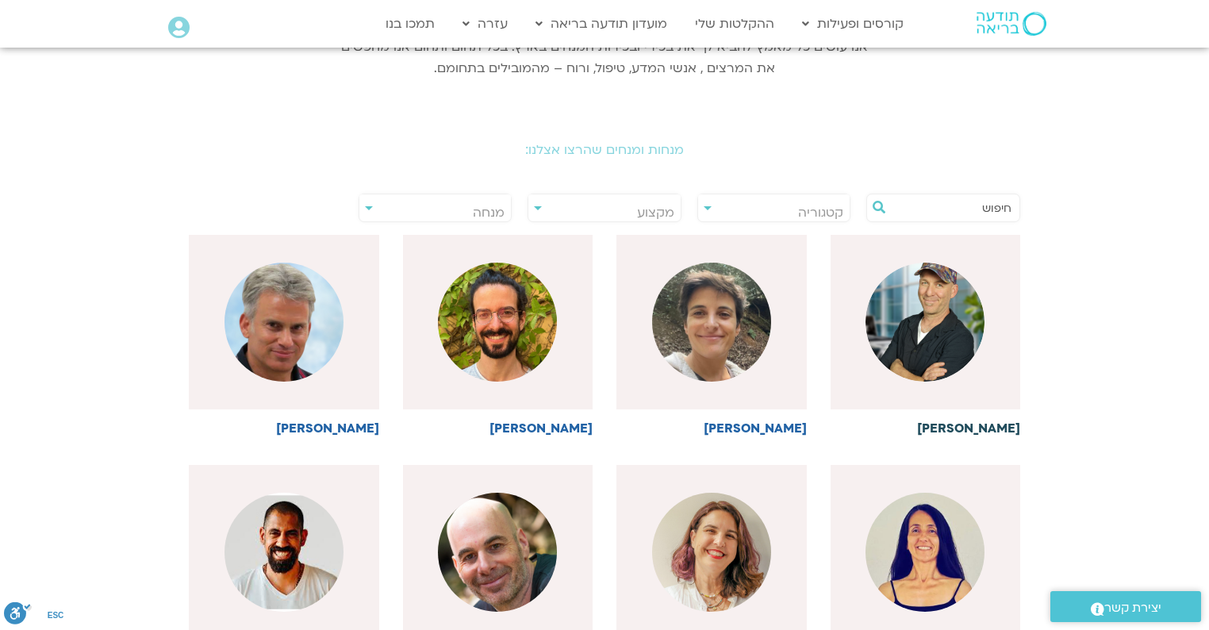
click at [937, 323] on img at bounding box center [924, 322] width 119 height 119
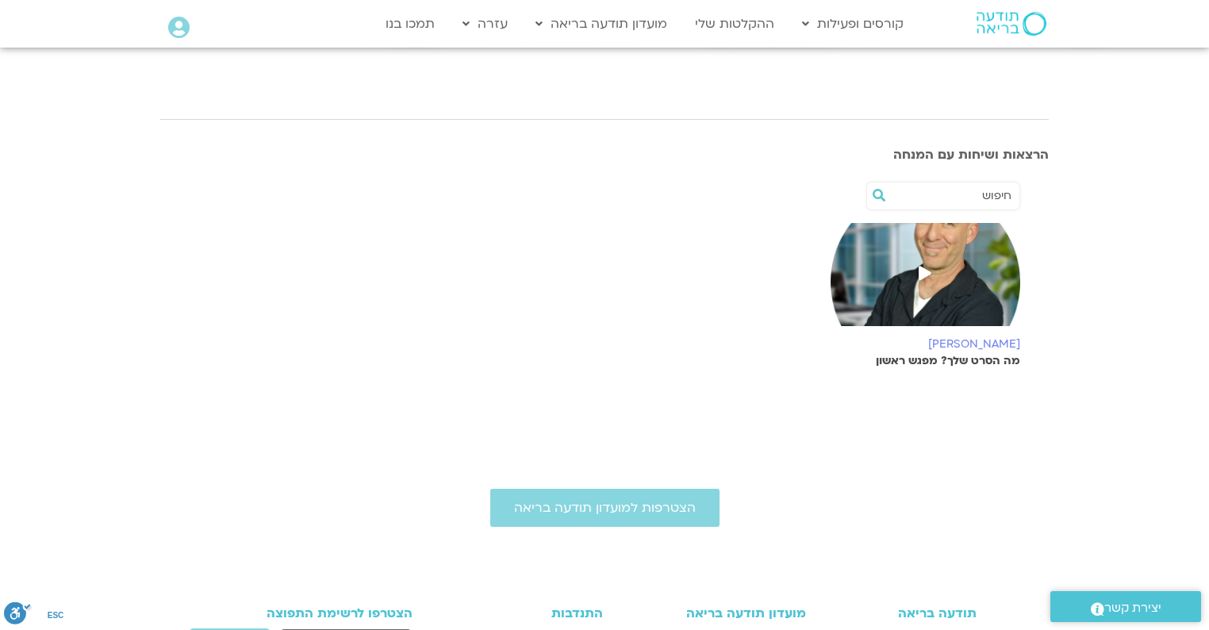
scroll to position [190, 0]
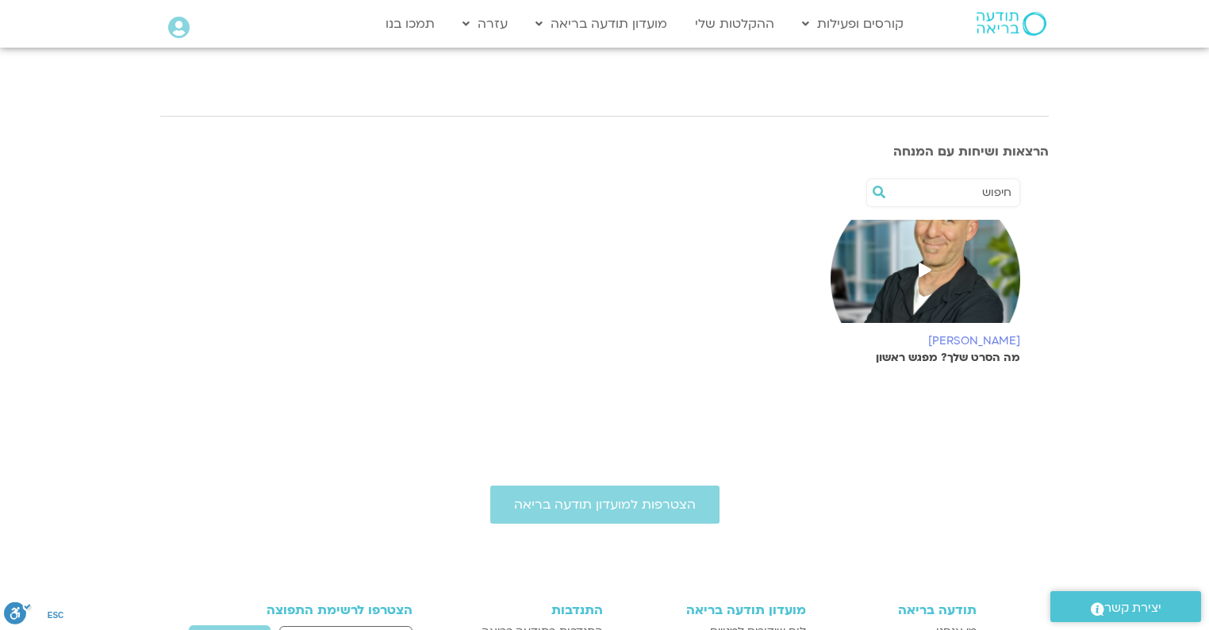
click at [976, 357] on p "מה הסרט שלך? מפגש ראשון" at bounding box center [926, 357] width 190 height 13
